Goal: Task Accomplishment & Management: Manage account settings

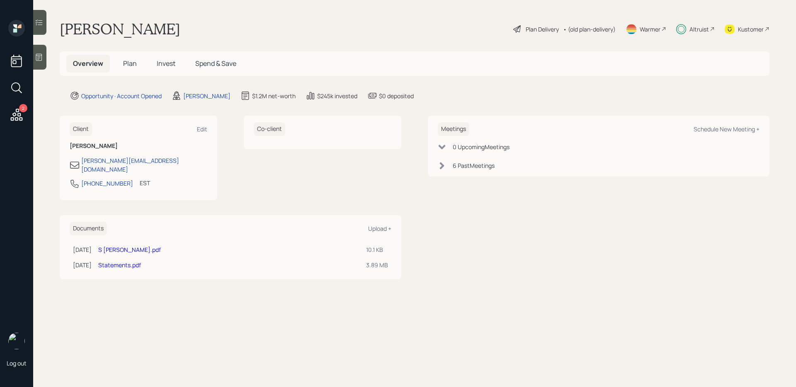
click at [162, 64] on span "Invest" at bounding box center [166, 63] width 19 height 9
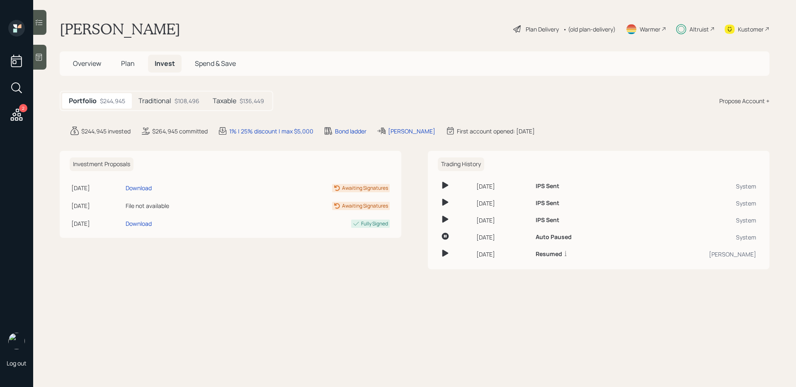
click at [44, 25] on div at bounding box center [39, 22] width 13 height 25
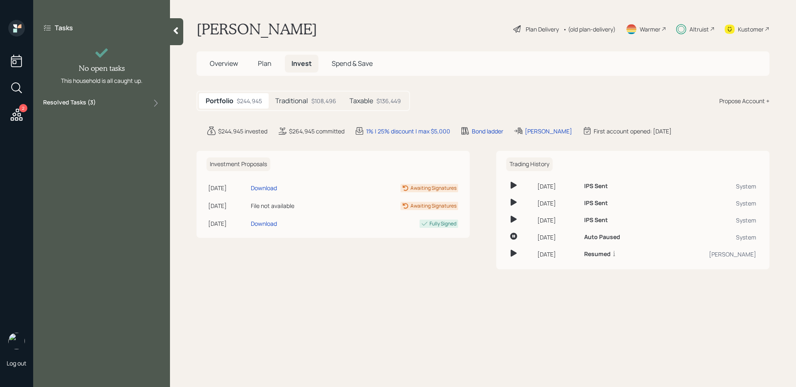
click at [104, 101] on div "Resolved Tasks ( 3 )" at bounding box center [101, 103] width 117 height 10
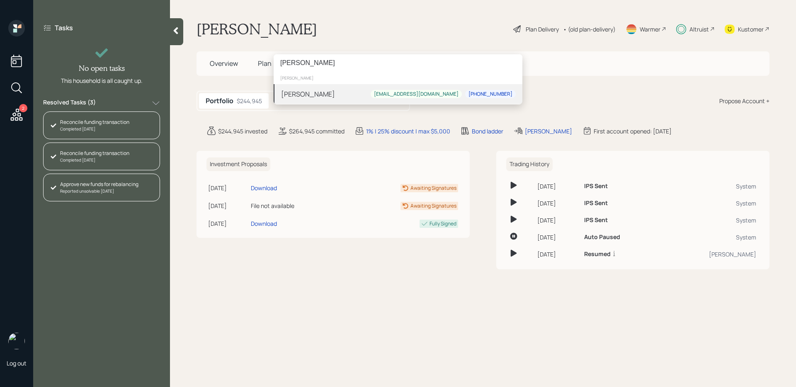
type input "[PERSON_NAME]"
